Goal: Find specific page/section: Find specific page/section

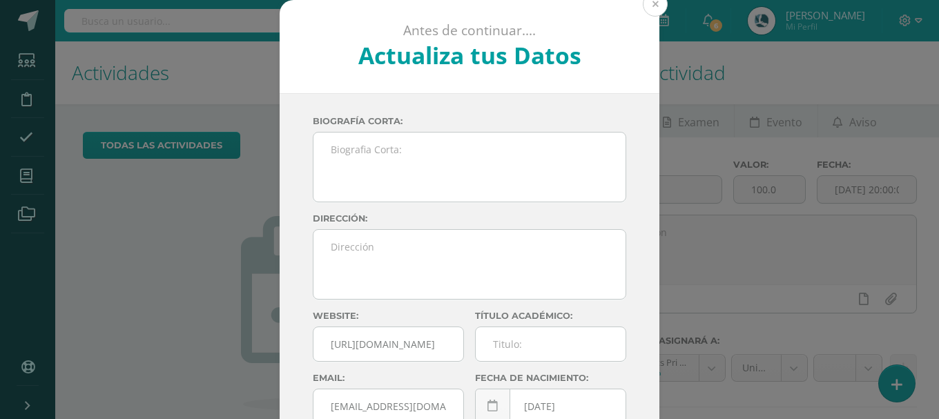
click at [653, 2] on button at bounding box center [655, 4] width 25 height 25
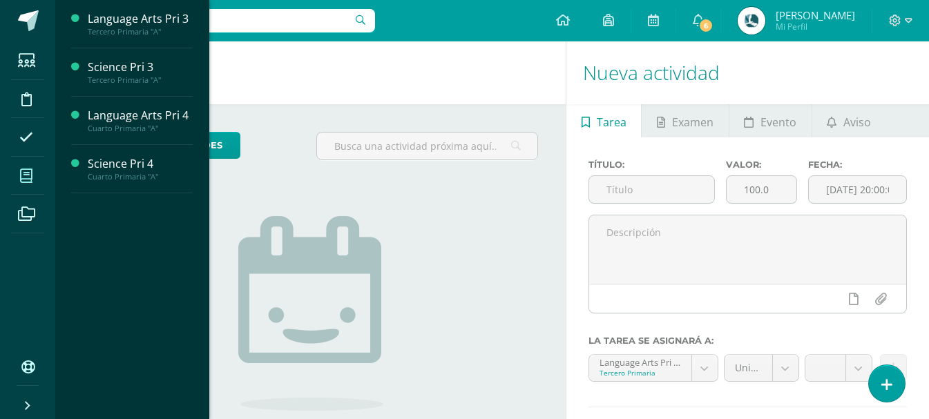
click at [30, 177] on icon at bounding box center [26, 176] width 12 height 14
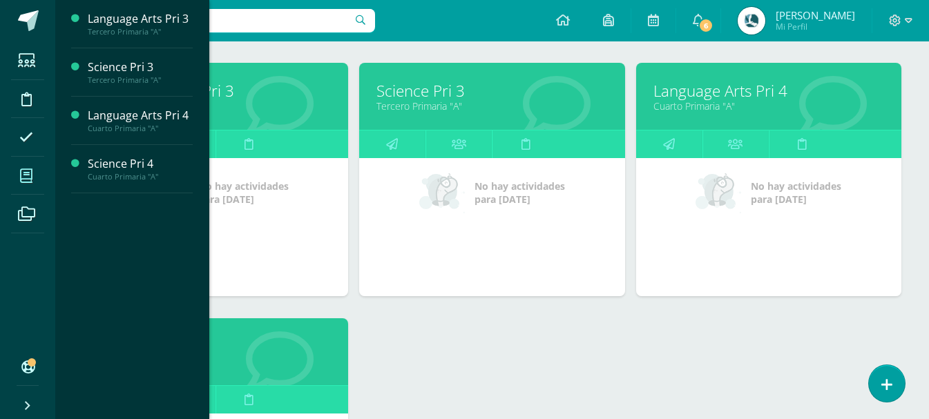
scroll to position [207, 0]
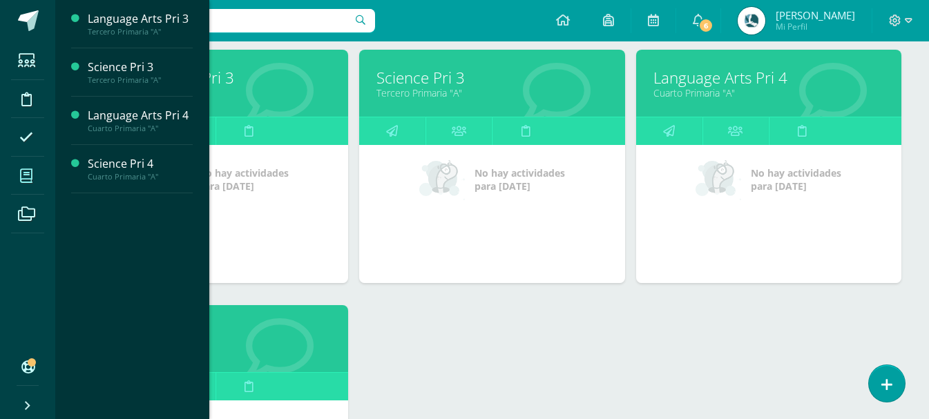
click at [498, 345] on div "Language Arts Pri 3 Tercero Primaria "A" No hay actividades para hoy Science Pr…" at bounding box center [491, 305] width 829 height 511
click at [549, 325] on div "Language Arts Pri 3 Tercero Primaria "A" No hay actividades para hoy Science Pr…" at bounding box center [491, 305] width 829 height 511
click at [753, 82] on link "Language Arts Pri 4" at bounding box center [768, 77] width 231 height 21
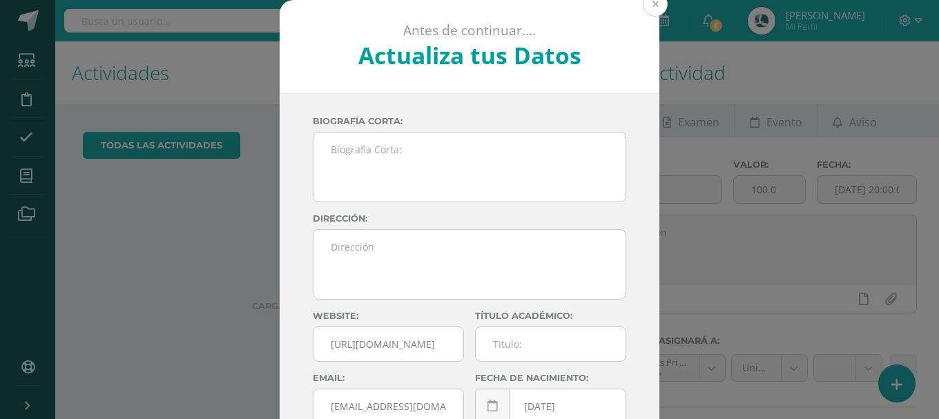
click at [650, 12] on button at bounding box center [655, 4] width 25 height 25
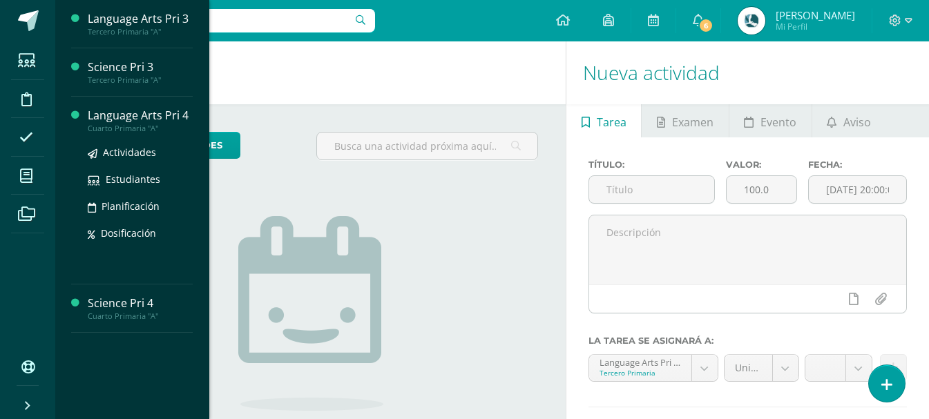
click at [137, 118] on div "Language Arts Pri 4" at bounding box center [140, 116] width 105 height 16
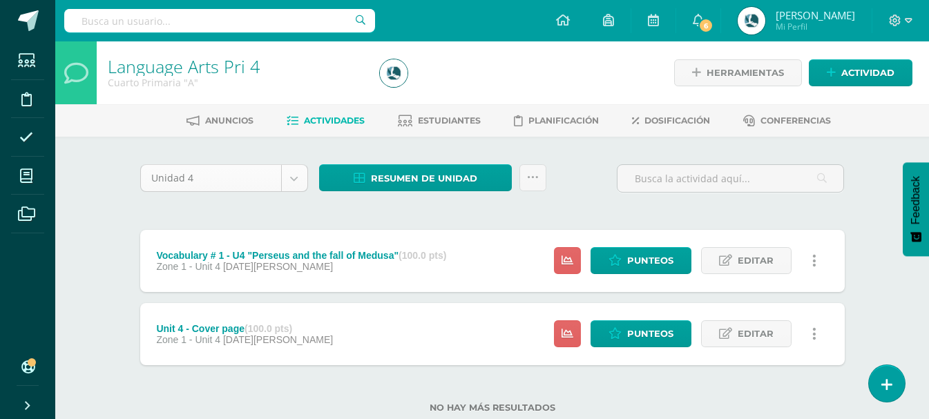
click at [293, 166] on body "Estudiantes Disciplina Asistencia Mis cursos Archivos Soporte Ayuda Reportar un…" at bounding box center [464, 228] width 929 height 457
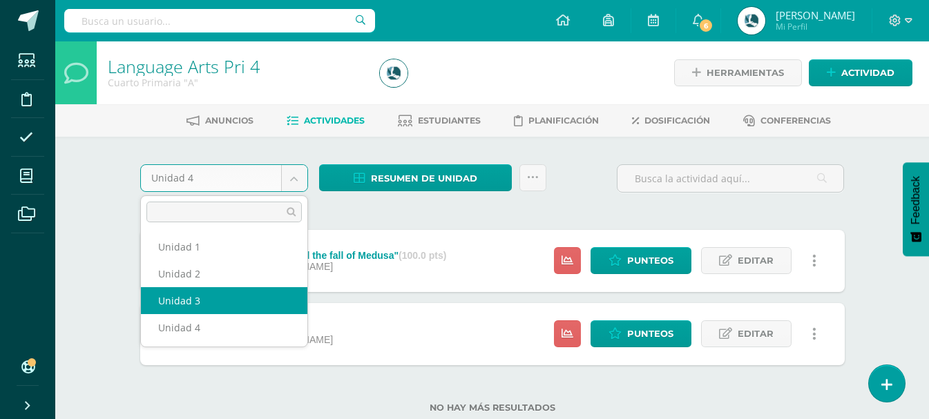
select select "Unidad 3"
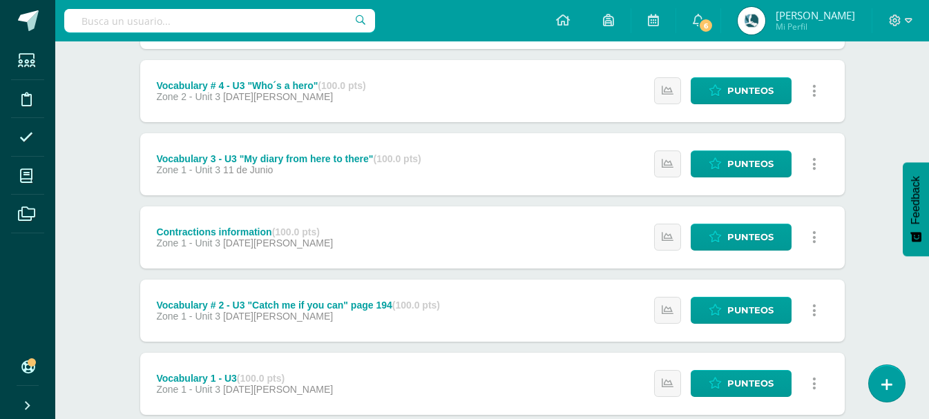
scroll to position [691, 0]
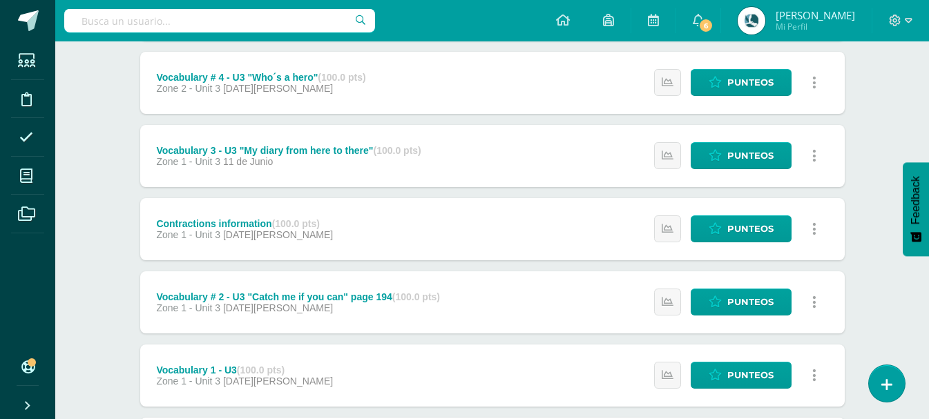
click at [260, 228] on div "Contractions information (100.0 pts)" at bounding box center [244, 223] width 177 height 11
